Goal: Task Accomplishment & Management: Complete application form

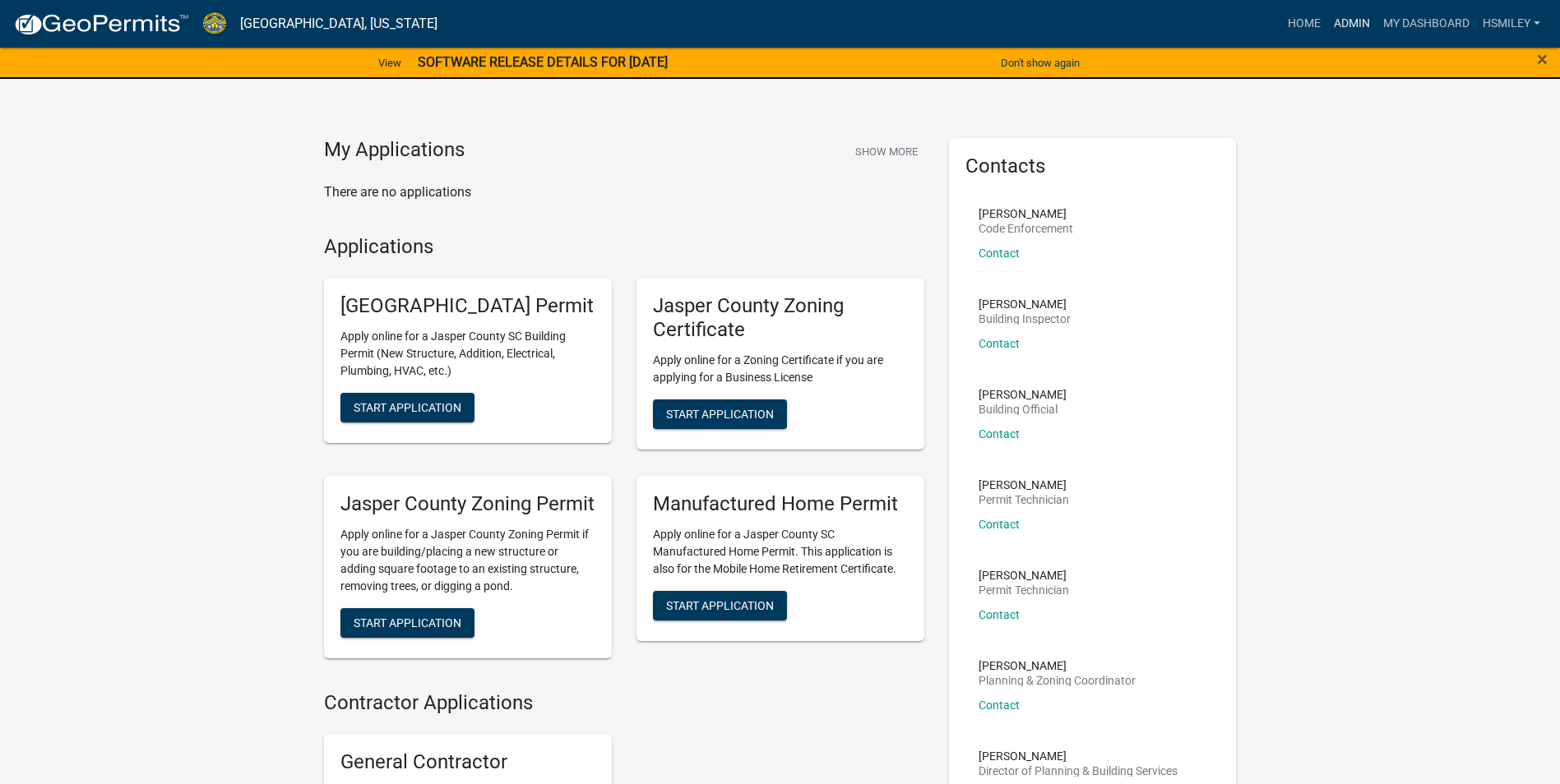
click at [1358, 24] on link "Admin" at bounding box center [1352, 24] width 49 height 31
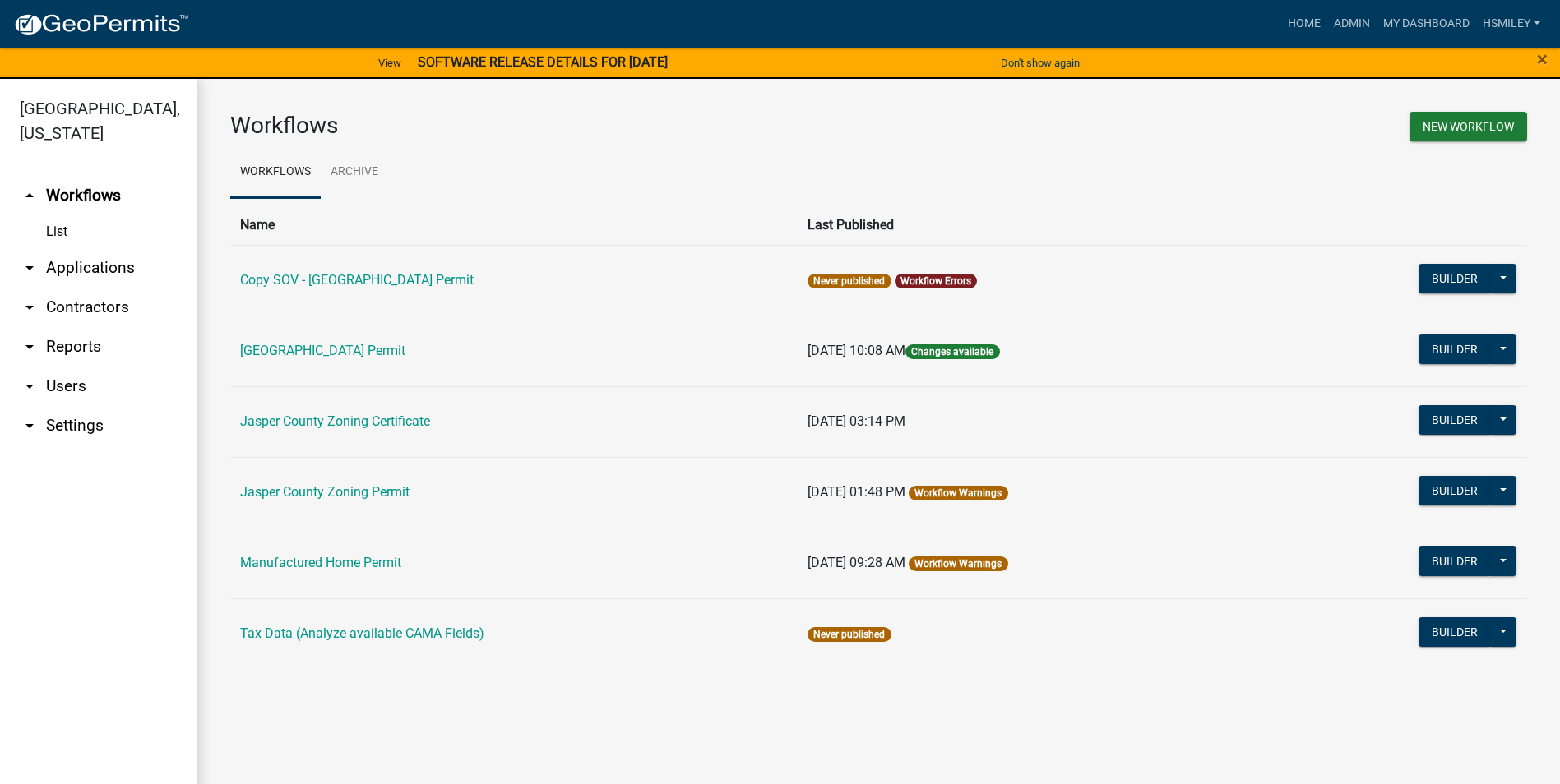
click at [75, 270] on link "arrow_drop_down Applications" at bounding box center [98, 267] width 197 height 39
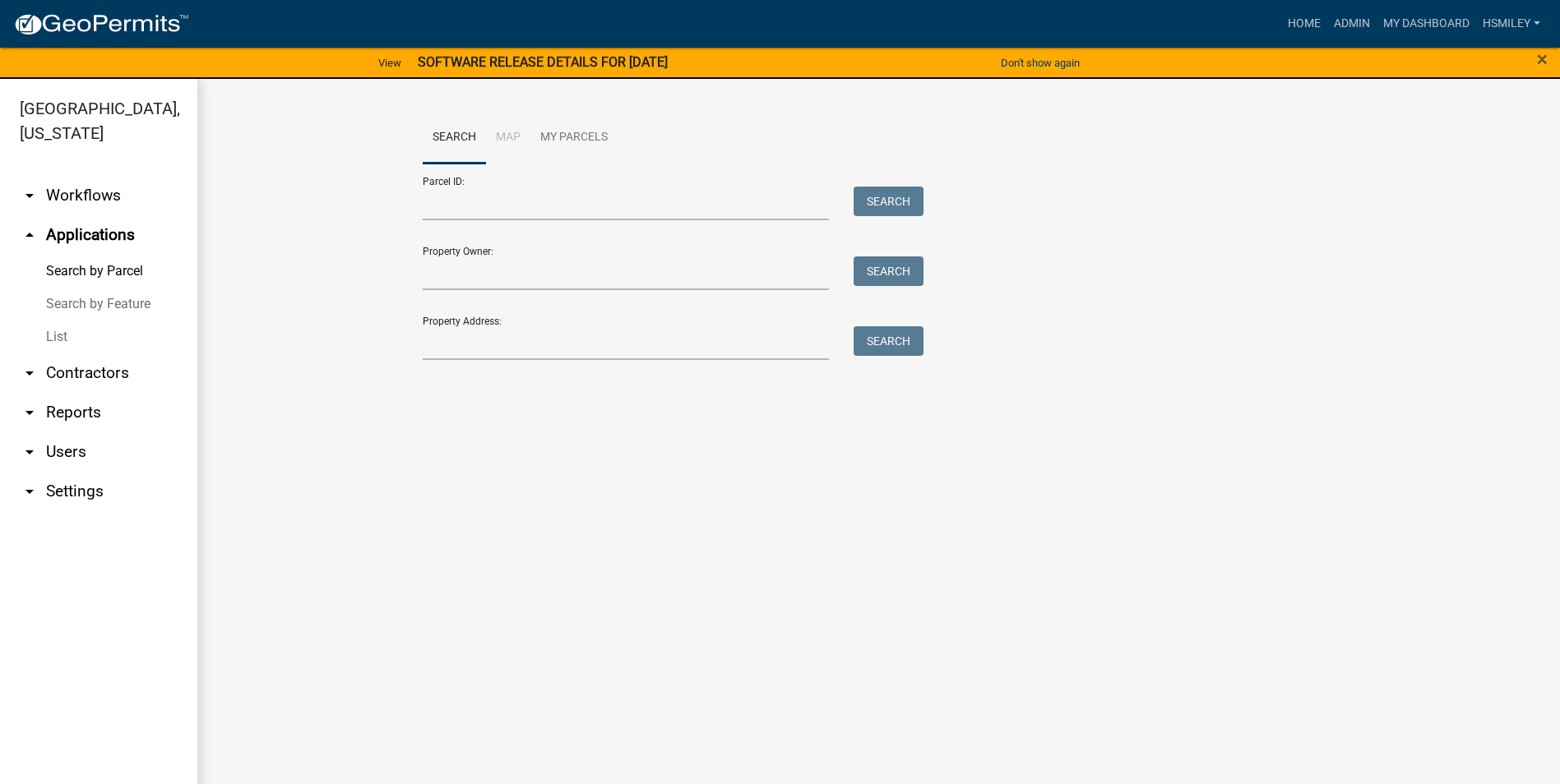
click at [62, 337] on link "List" at bounding box center [98, 337] width 197 height 33
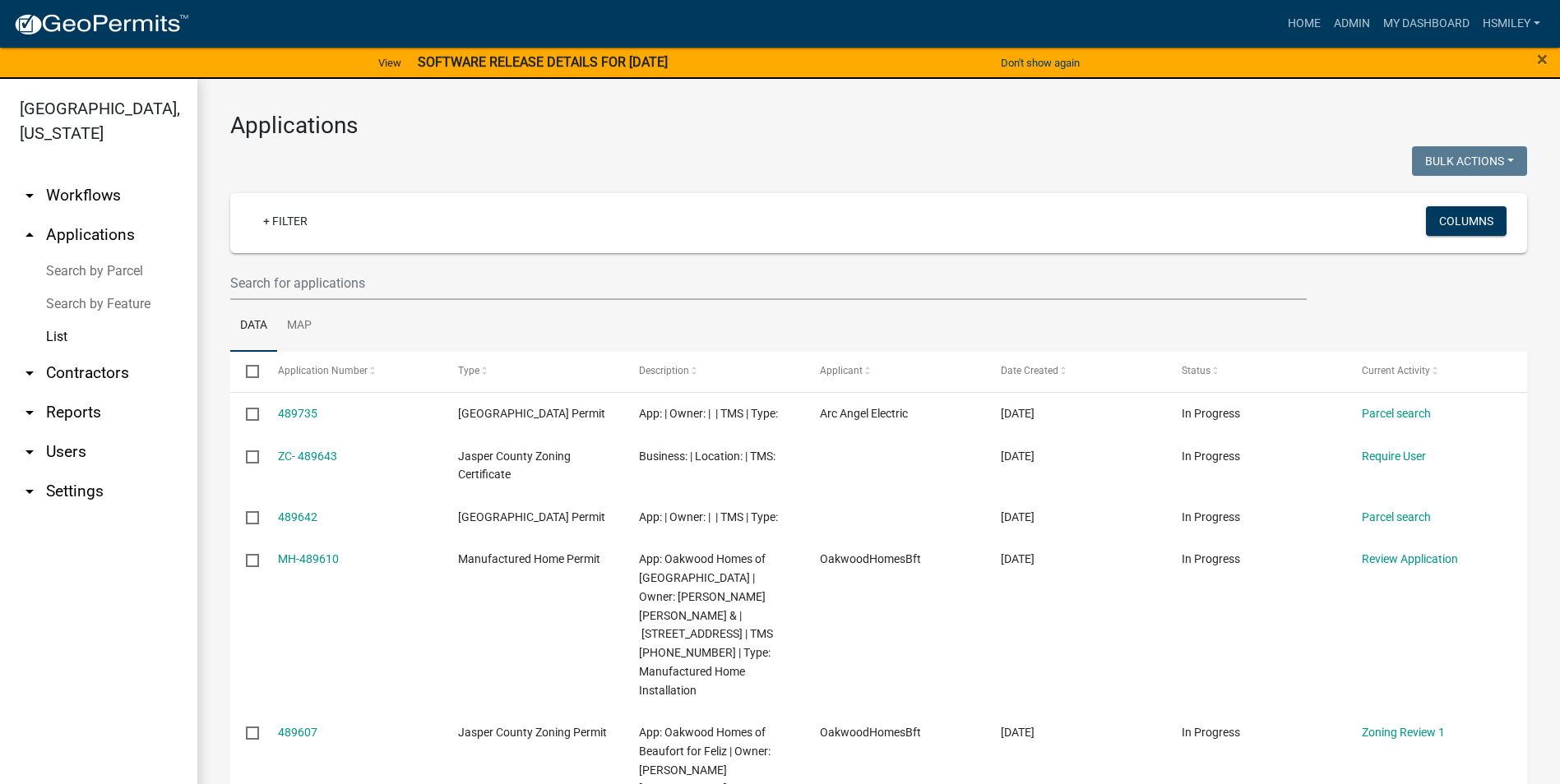
click at [82, 276] on link "Search by Parcel" at bounding box center [98, 271] width 197 height 33
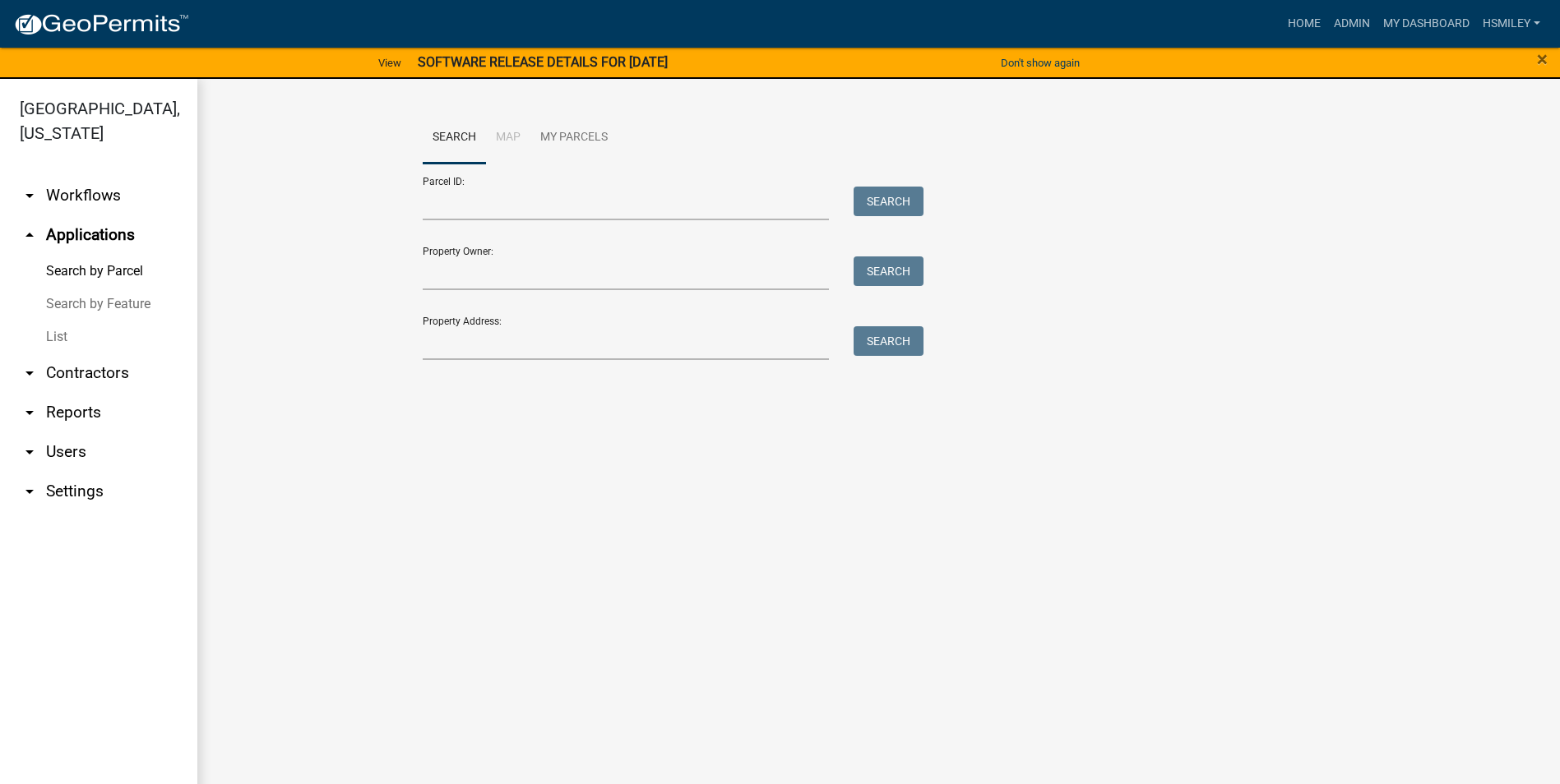
click at [76, 337] on link "List" at bounding box center [98, 337] width 197 height 33
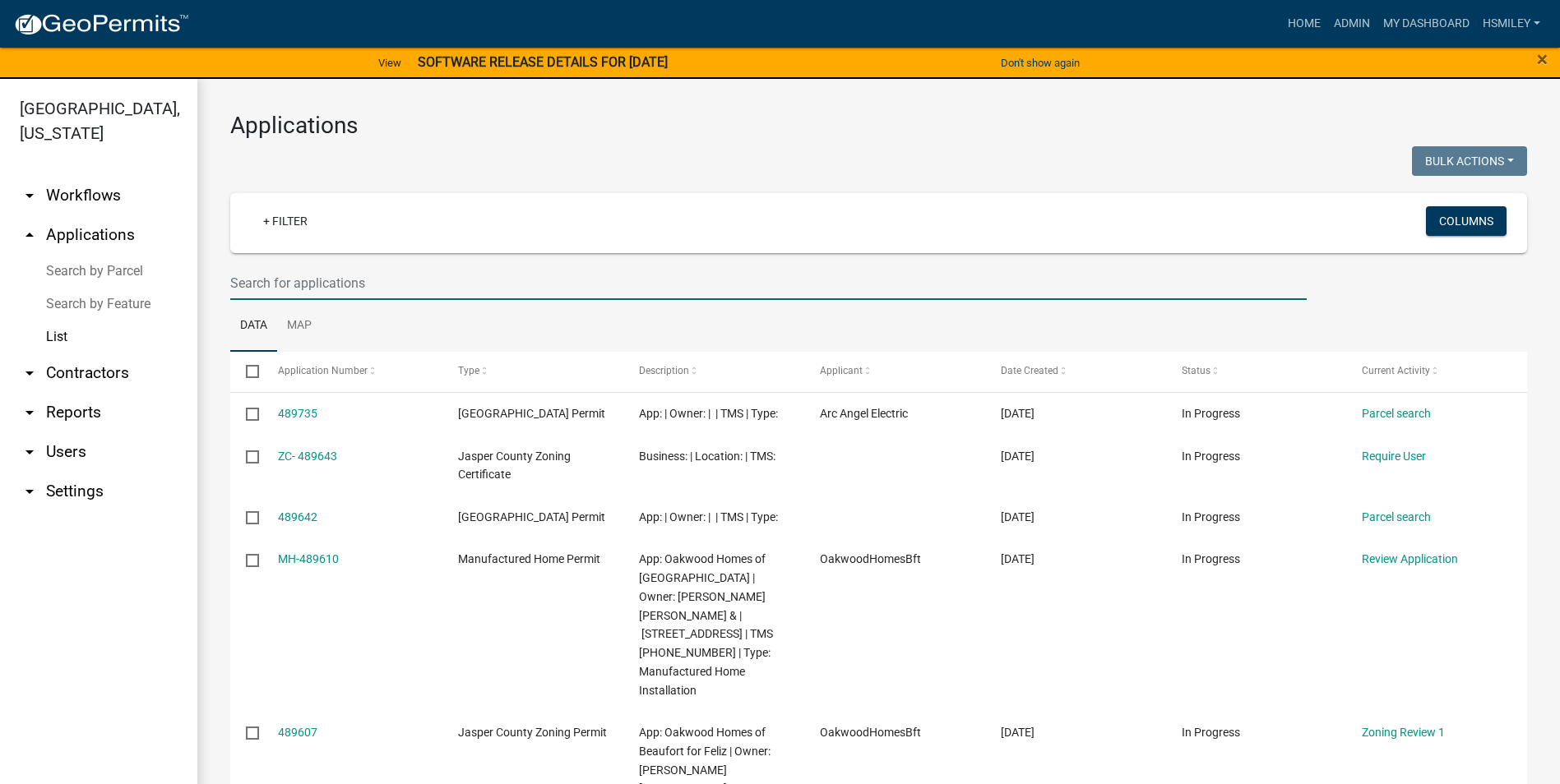
click at [326, 277] on input "text" at bounding box center [768, 283] width 1077 height 34
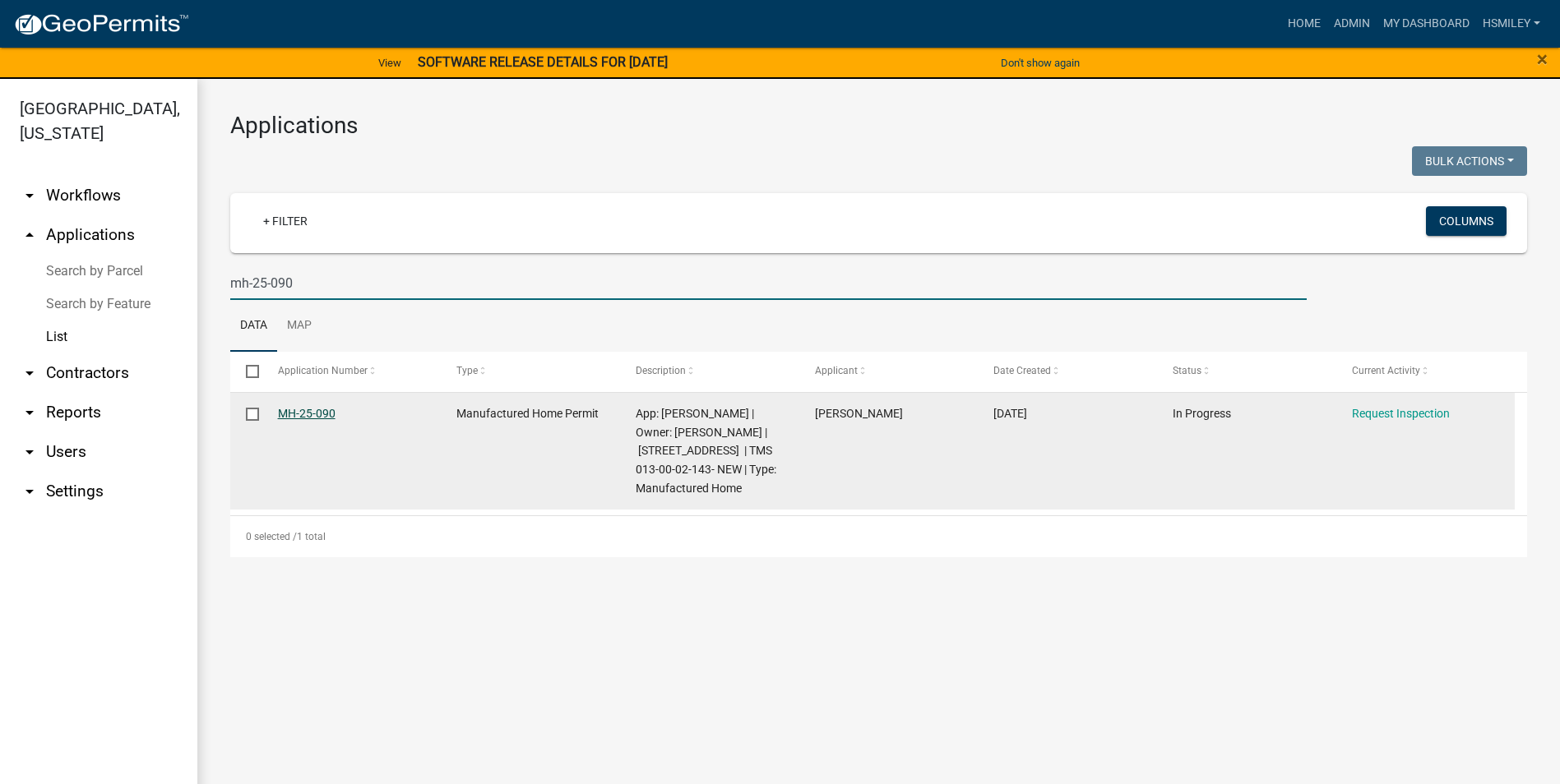
type input "mh-25-090"
click at [329, 414] on link "MH-25-090" at bounding box center [307, 414] width 58 height 13
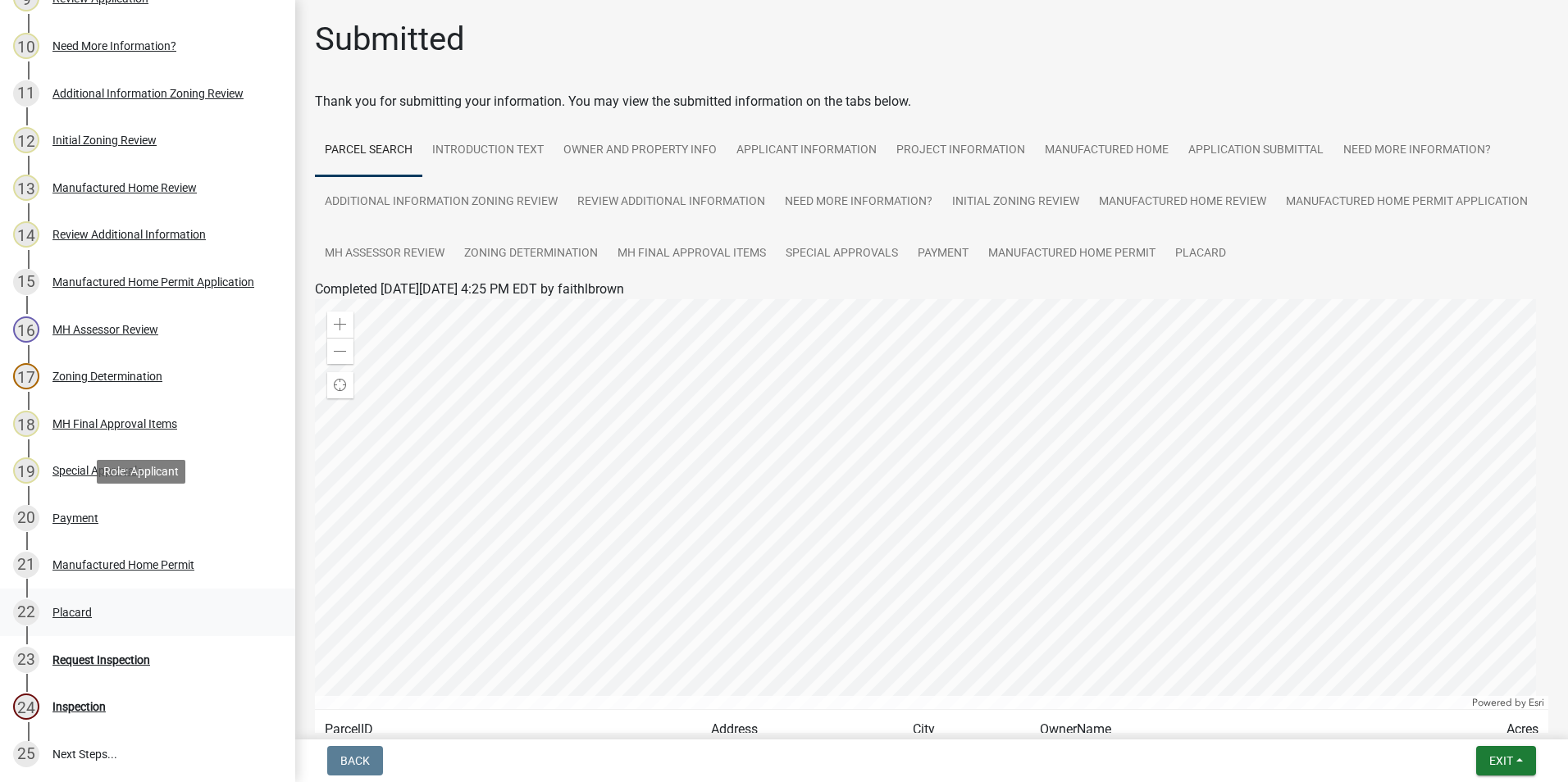
scroll to position [692, 0]
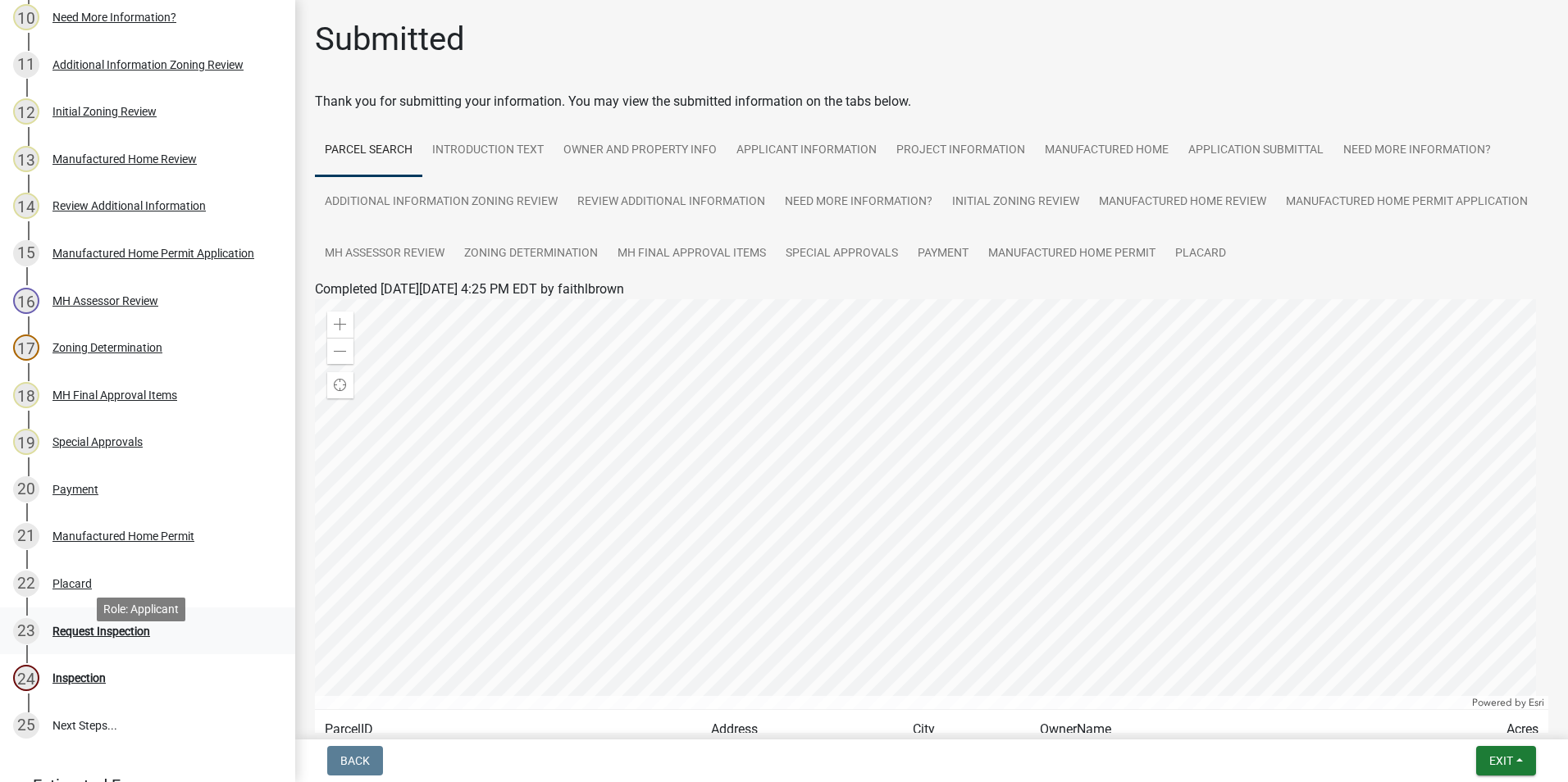
click at [133, 645] on div "23 Request Inspection" at bounding box center [141, 630] width 256 height 26
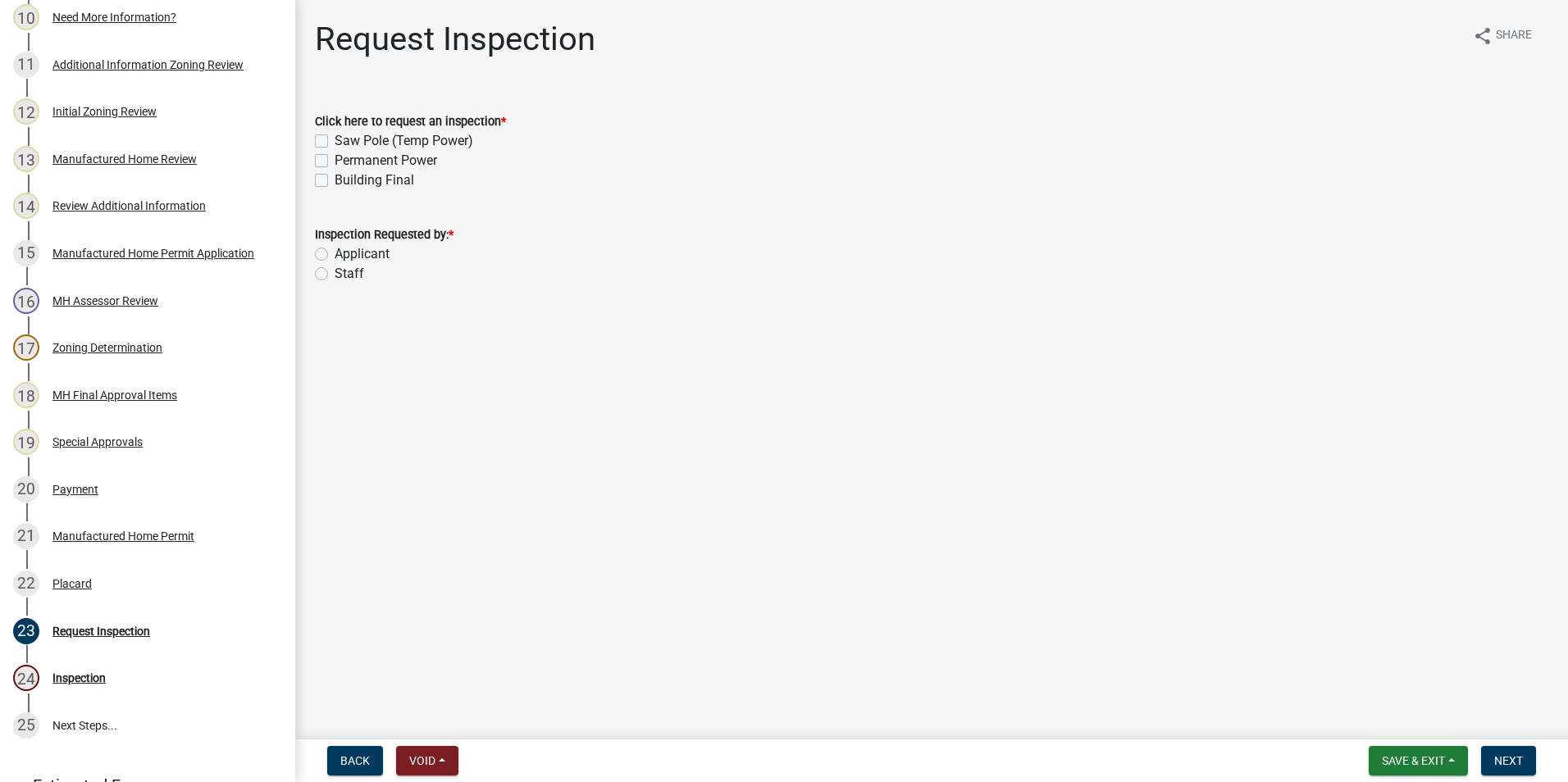
click at [398, 178] on label "Building Final" at bounding box center [374, 180] width 80 height 20
click at [345, 178] on input "Building Final" at bounding box center [340, 176] width 11 height 11
checkbox input "true"
checkbox input "false"
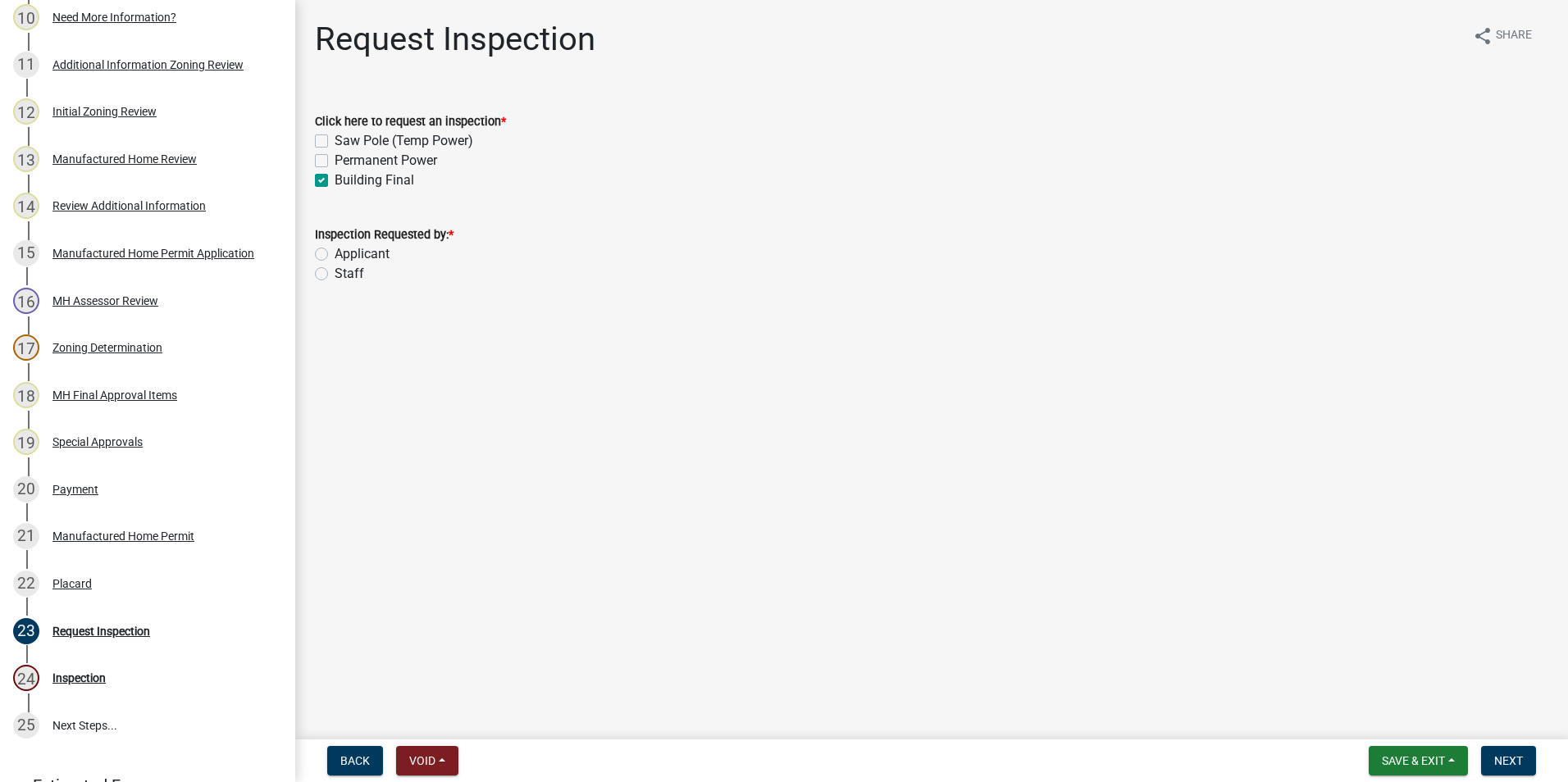
checkbox input "true"
click at [335, 275] on label "Staff" at bounding box center [349, 273] width 30 height 20
click at [335, 274] on input "Staff" at bounding box center [340, 269] width 11 height 11
radio input "true"
click at [335, 257] on label "Applicant" at bounding box center [362, 254] width 55 height 20
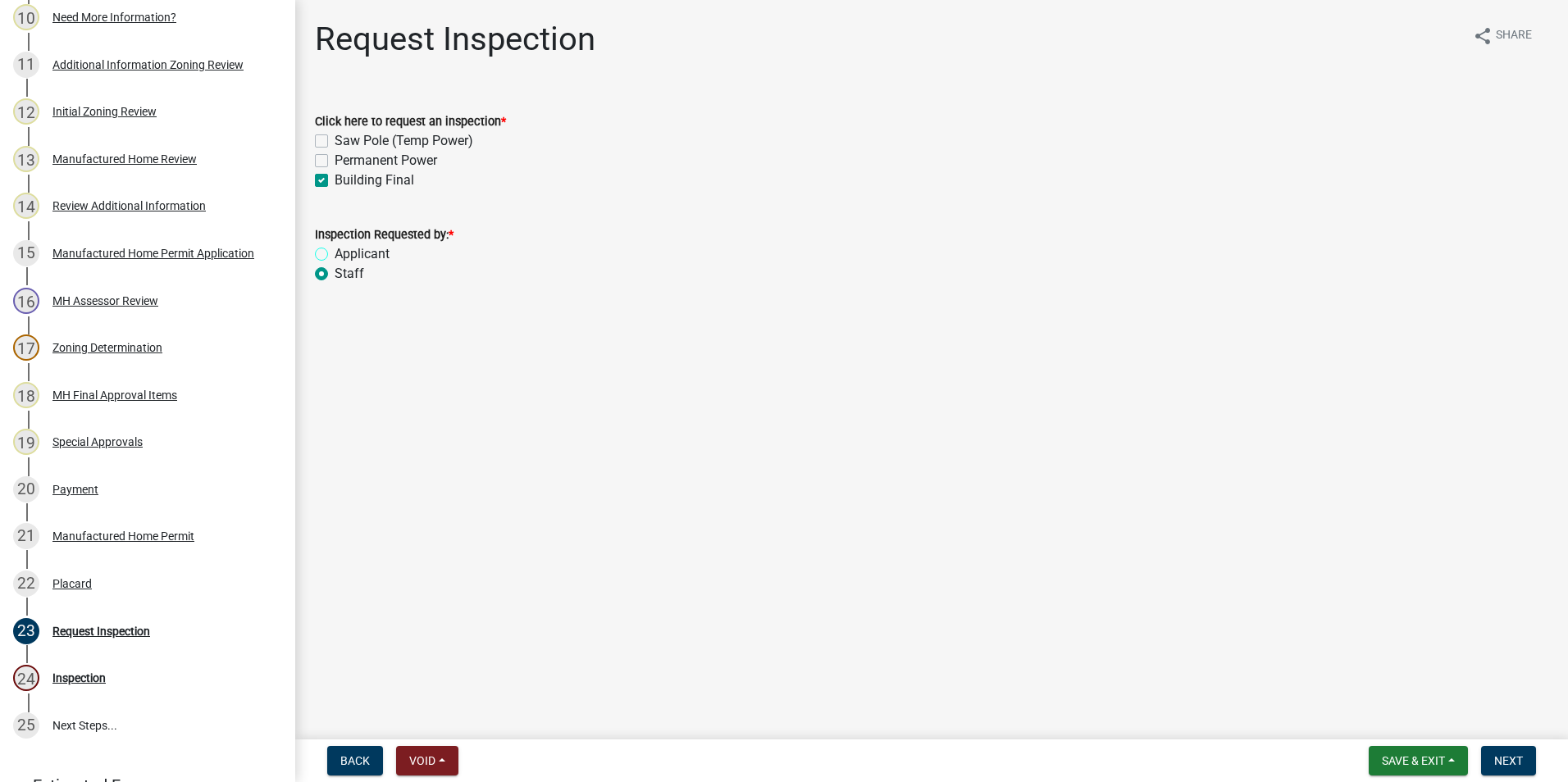
click at [335, 255] on input "Applicant" at bounding box center [340, 249] width 11 height 11
radio input "true"
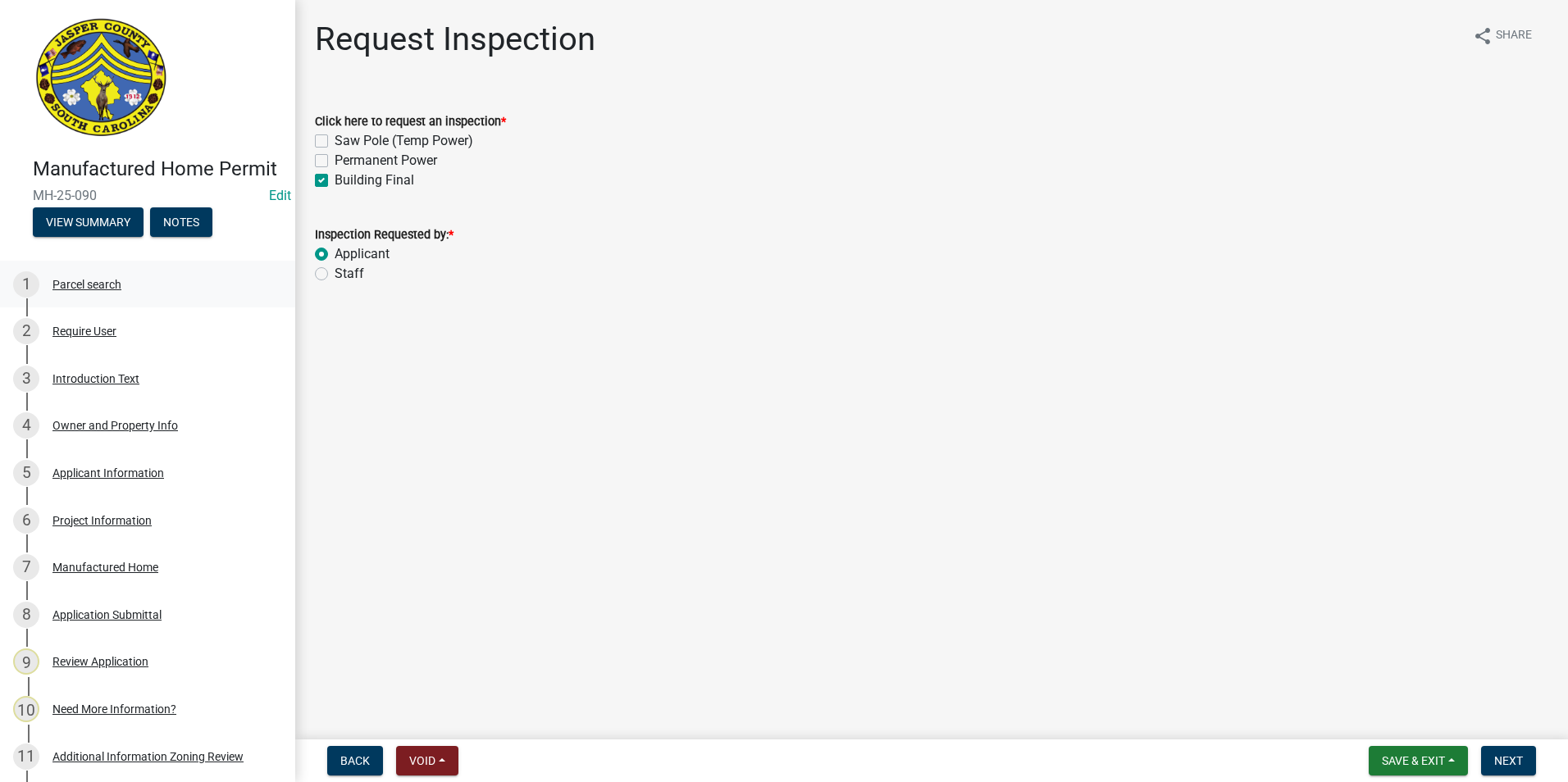
scroll to position [82, 0]
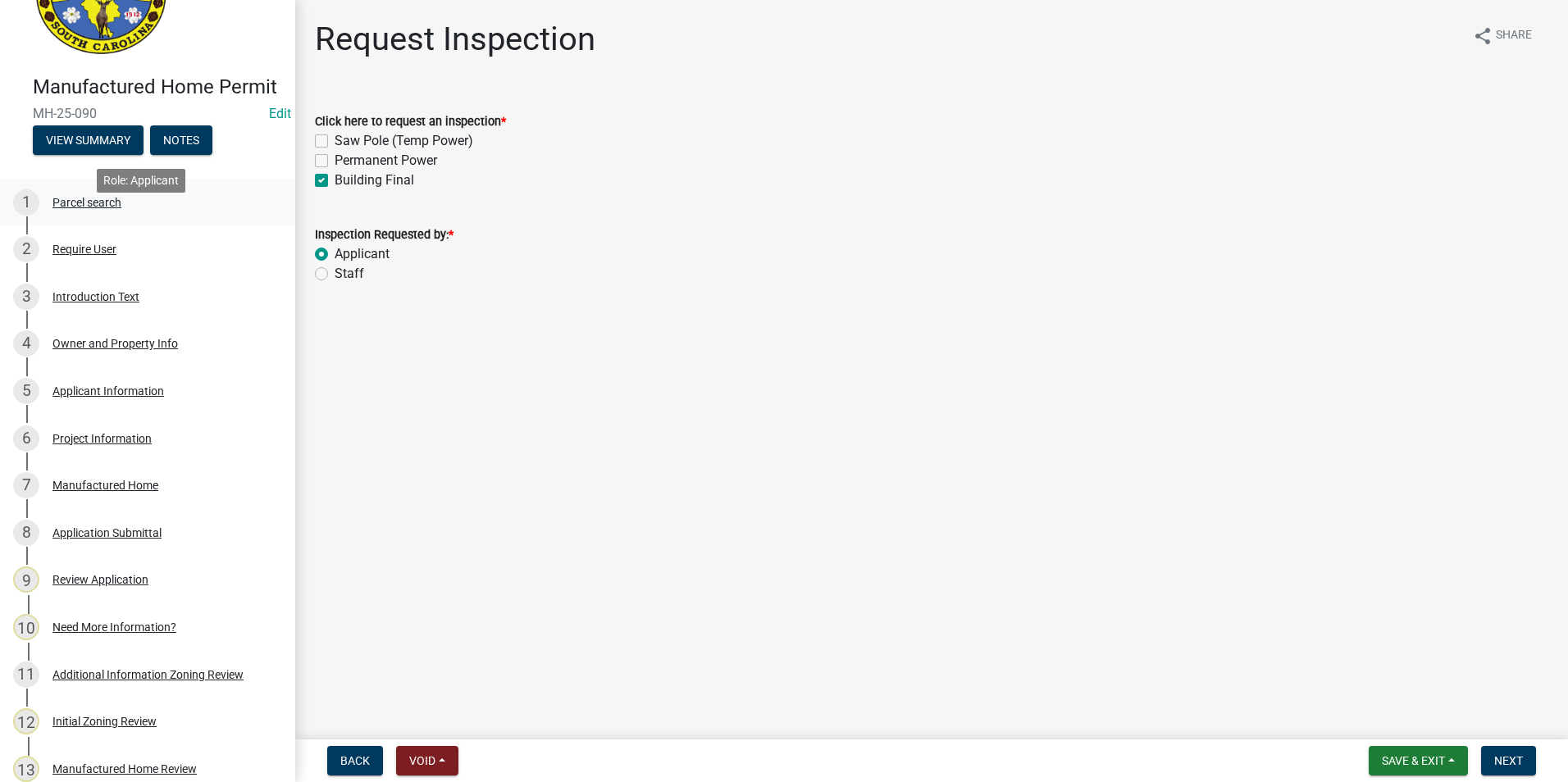
click at [112, 216] on div "1 Parcel search" at bounding box center [141, 201] width 256 height 26
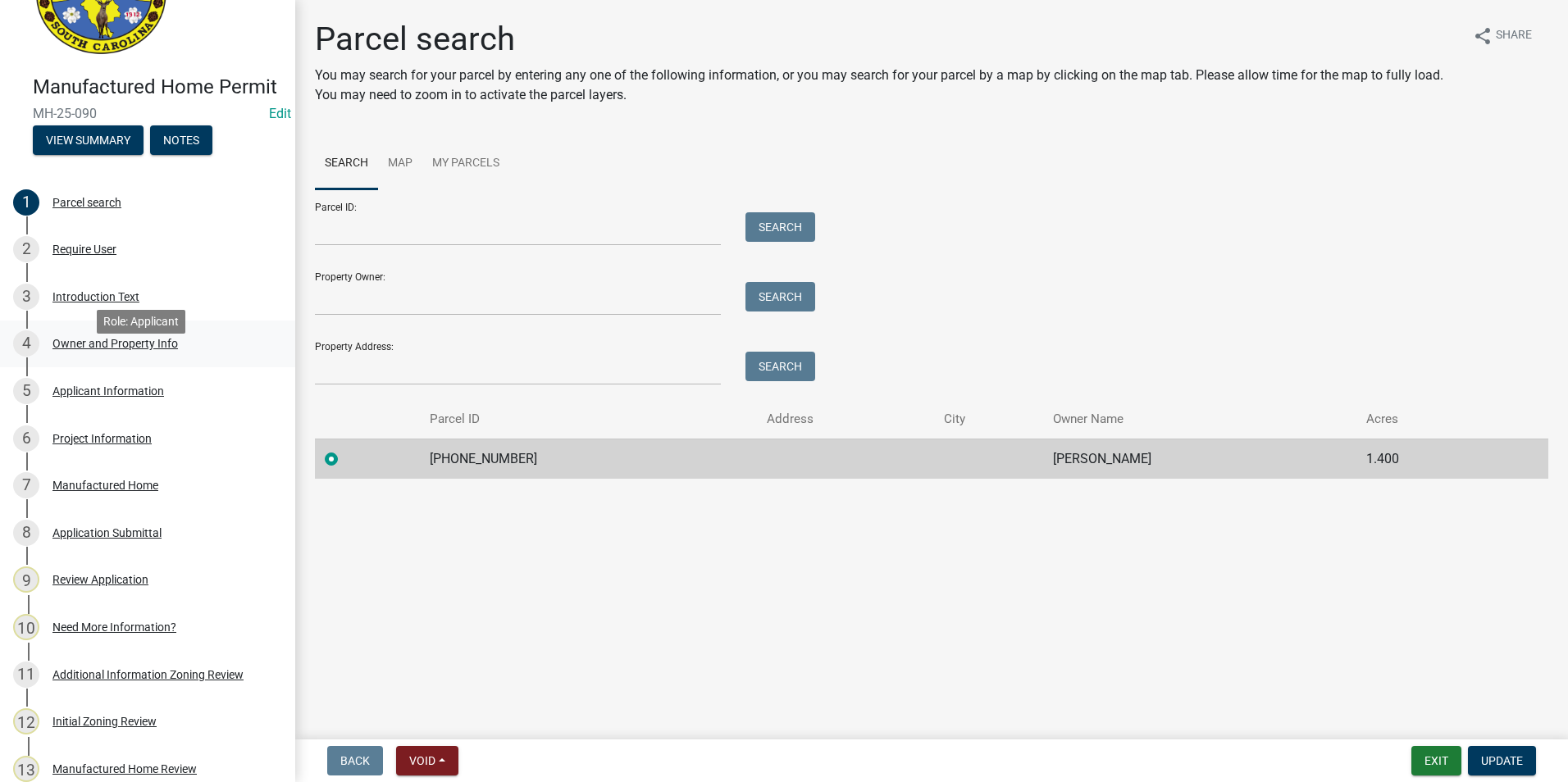
click at [127, 357] on div "4 Owner and Property Info" at bounding box center [141, 343] width 256 height 26
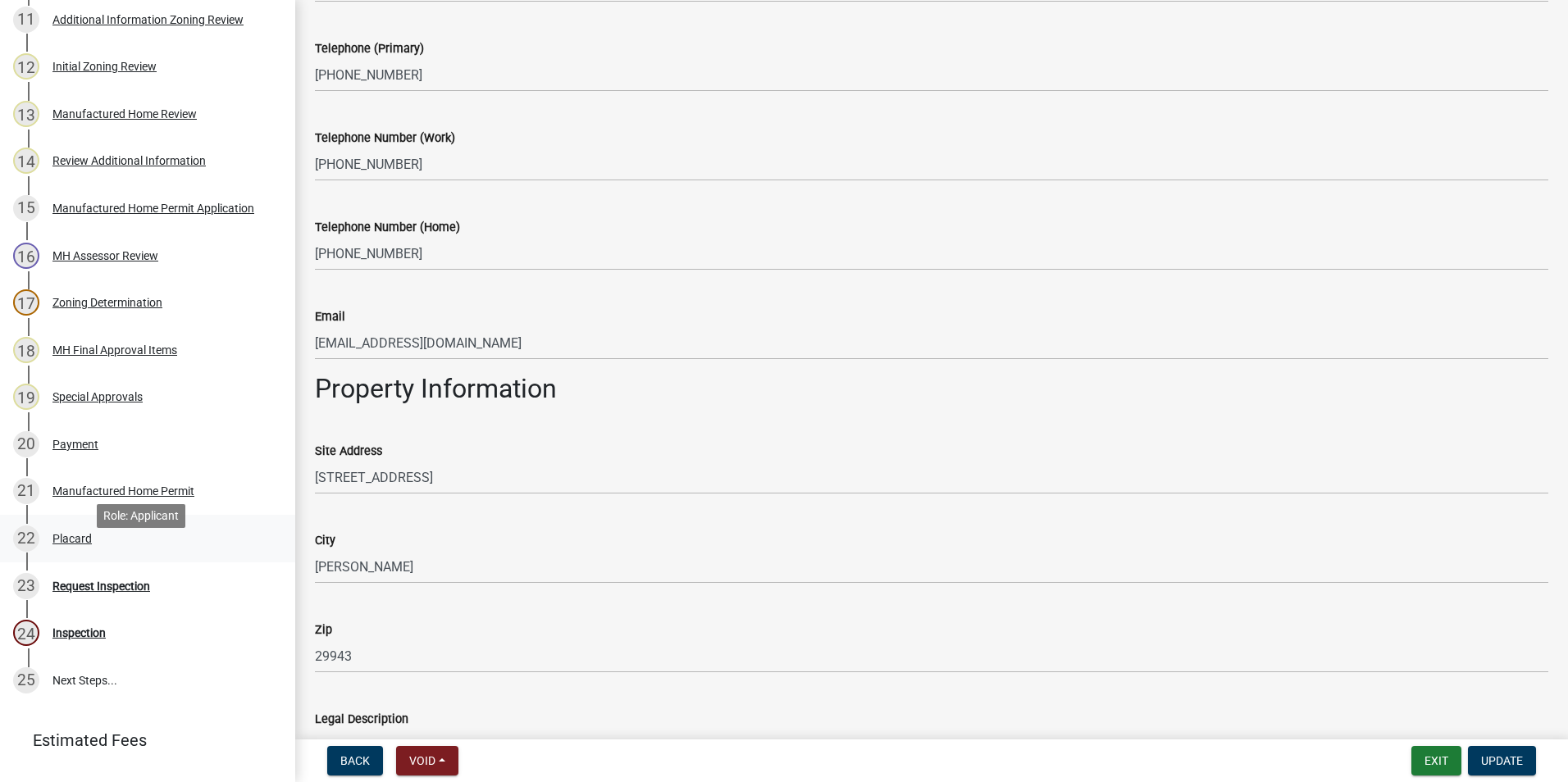
scroll to position [738, 0]
click at [101, 591] on div "Request Inspection" at bounding box center [102, 585] width 98 height 12
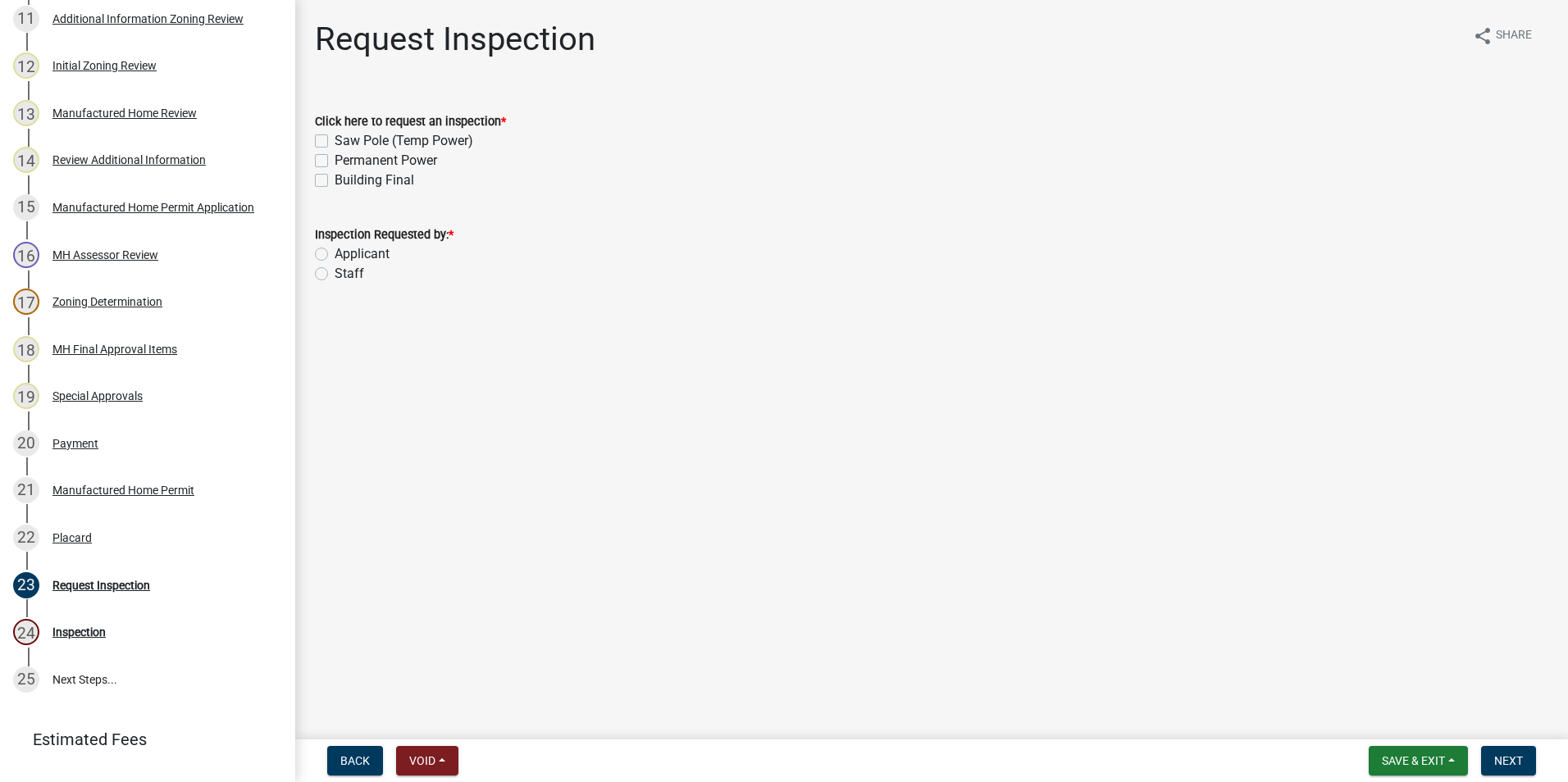
click at [335, 181] on label "Building Final" at bounding box center [374, 180] width 80 height 20
click at [335, 181] on input "Building Final" at bounding box center [340, 176] width 11 height 11
checkbox input "true"
checkbox input "false"
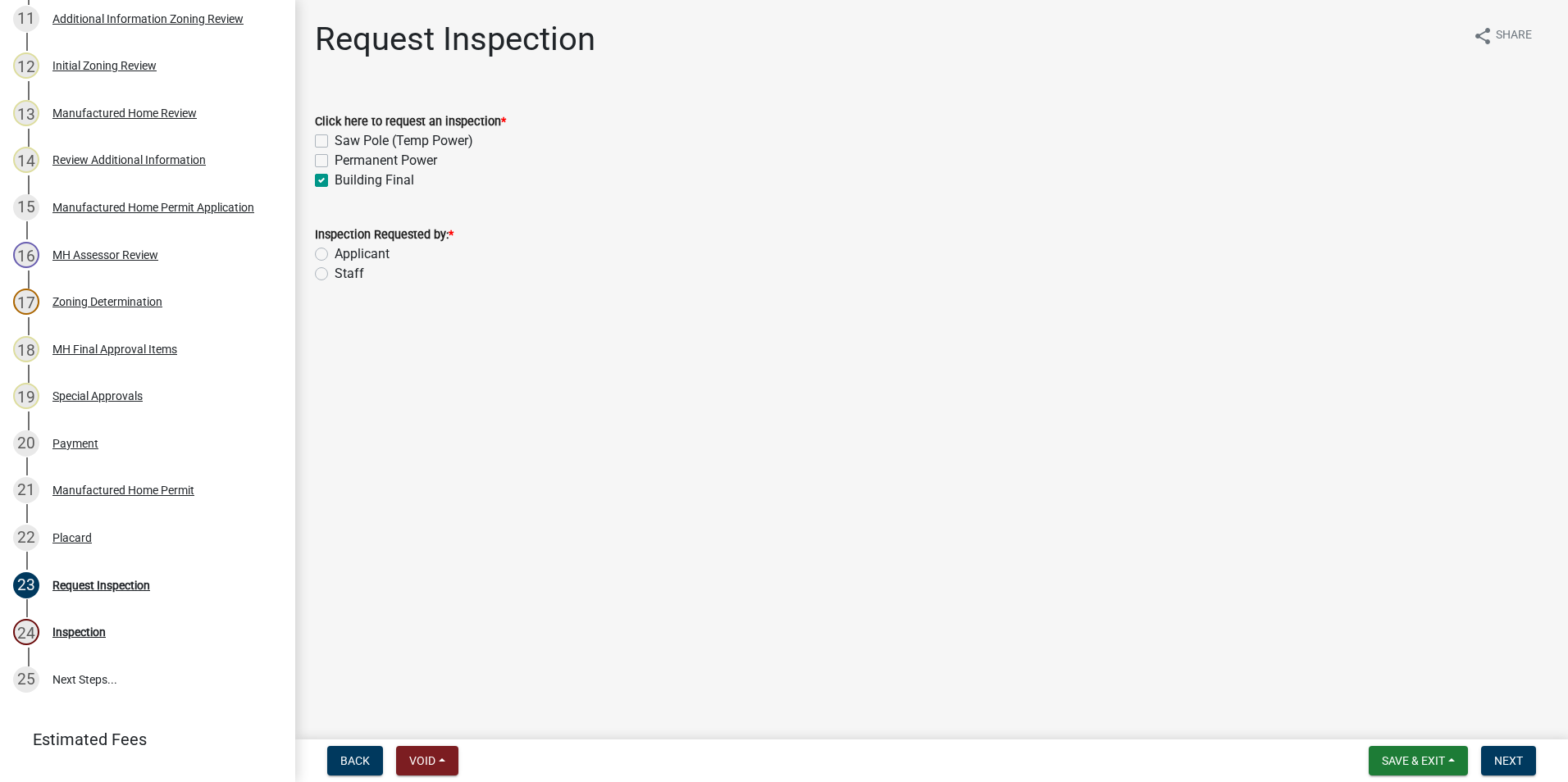
checkbox input "true"
